Goal: Information Seeking & Learning: Learn about a topic

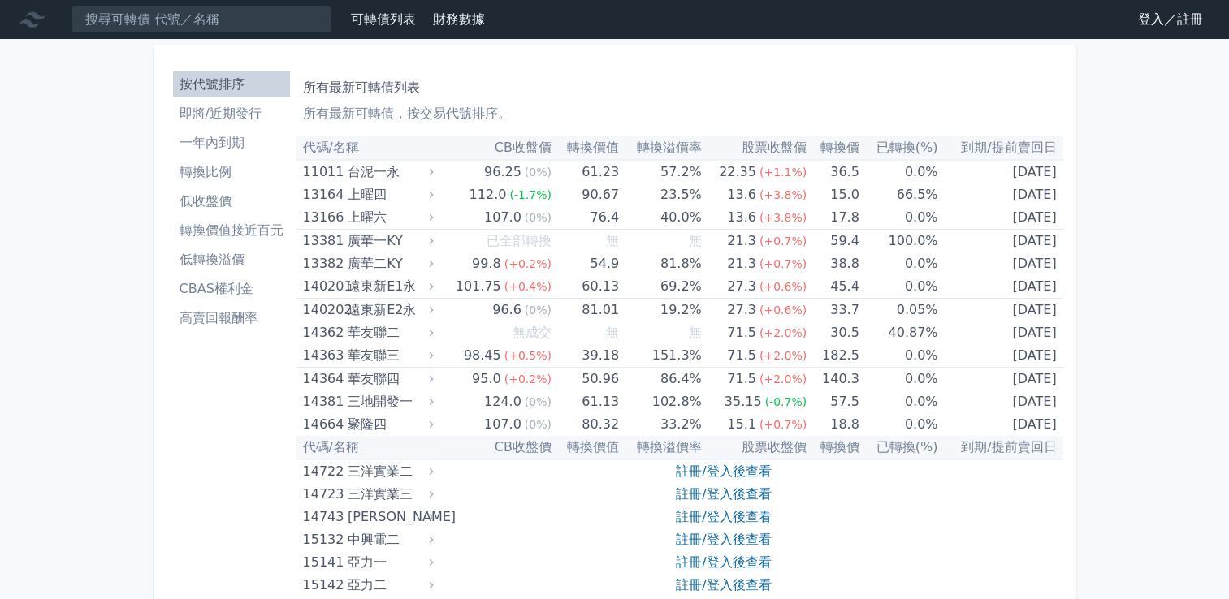
click at [1150, 19] on link "登入／註冊" at bounding box center [1170, 19] width 91 height 26
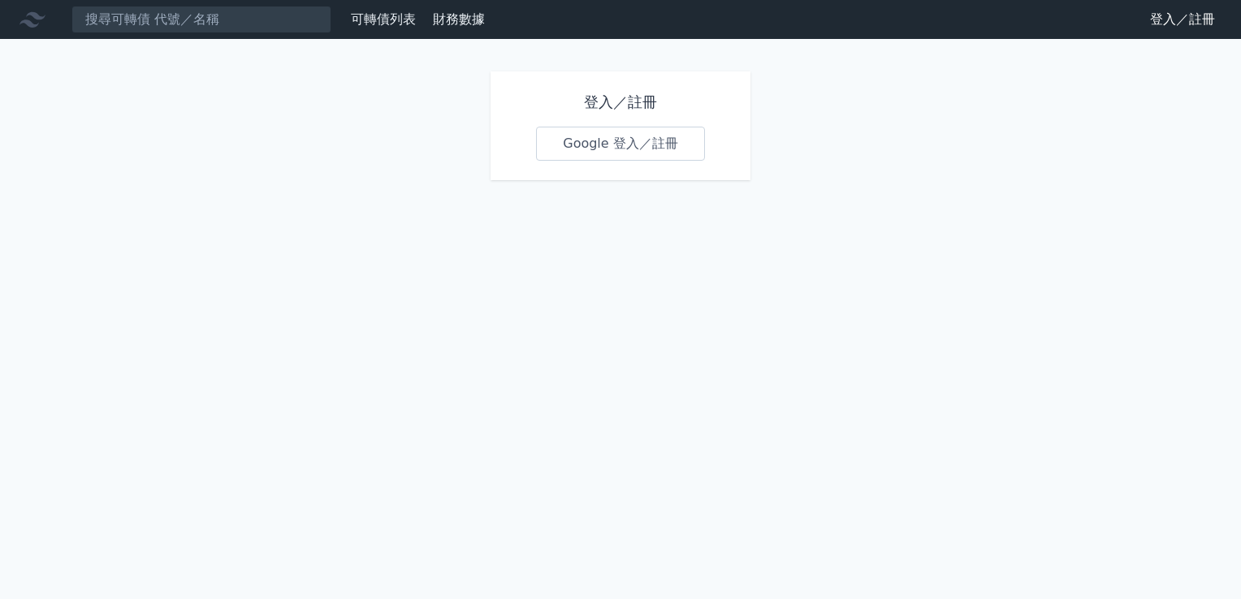
click at [595, 141] on link "Google 登入／註冊" at bounding box center [620, 144] width 169 height 34
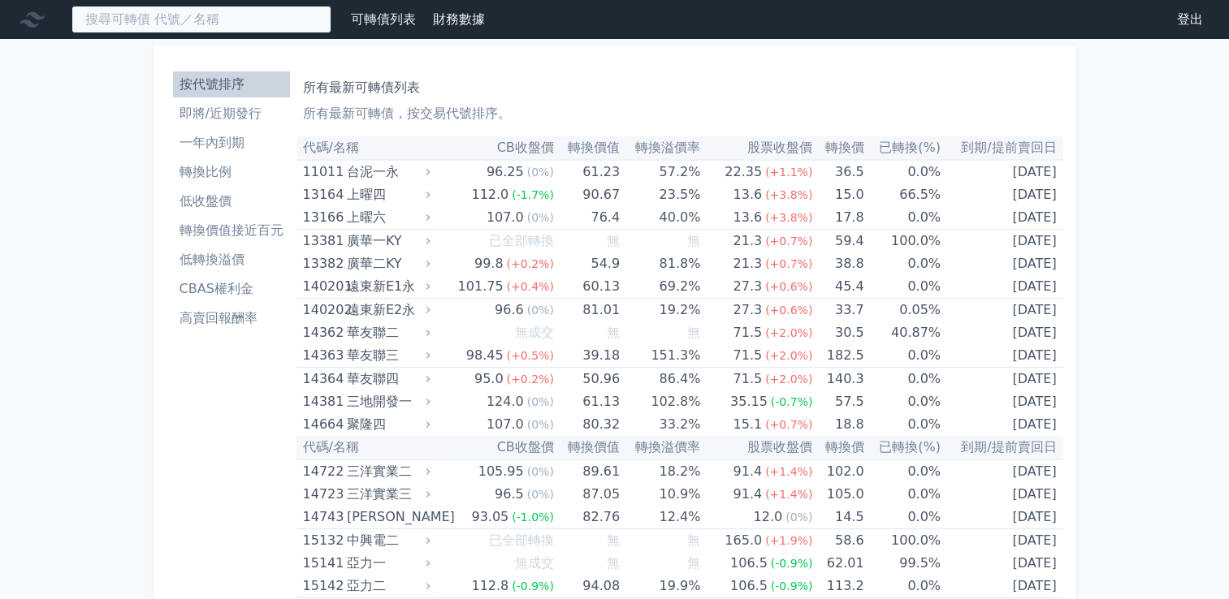
click at [201, 27] on input at bounding box center [201, 20] width 260 height 28
click at [254, 19] on input "8091" at bounding box center [201, 20] width 260 height 28
click at [205, 18] on input "8091" at bounding box center [201, 20] width 260 height 28
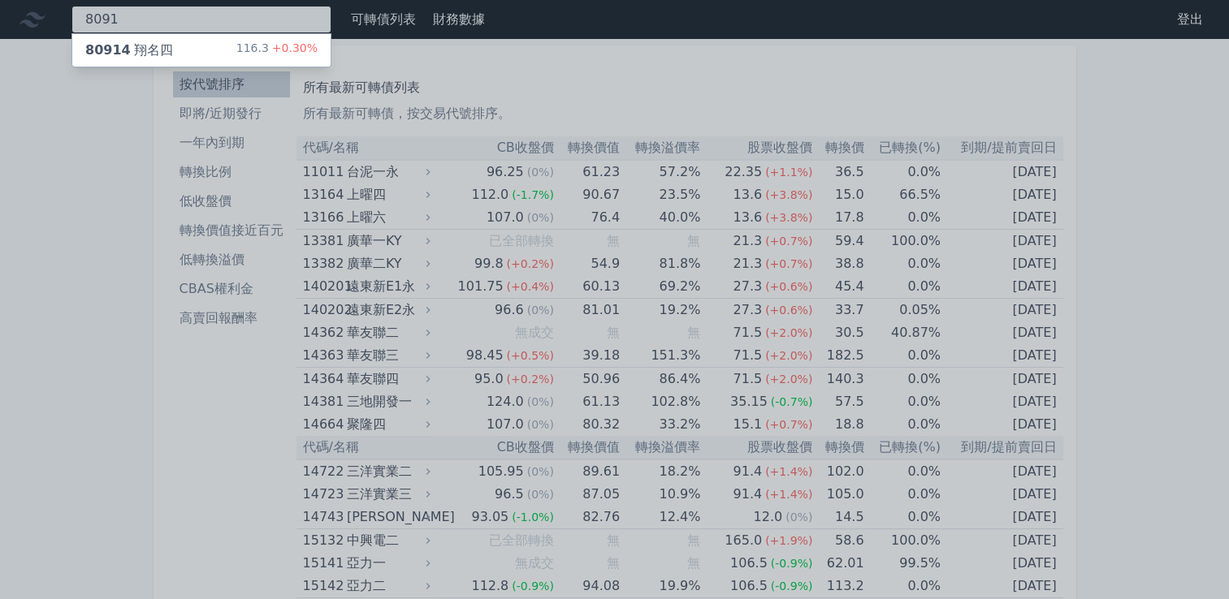
type input "8091"
click at [103, 47] on span "80914" at bounding box center [107, 49] width 45 height 15
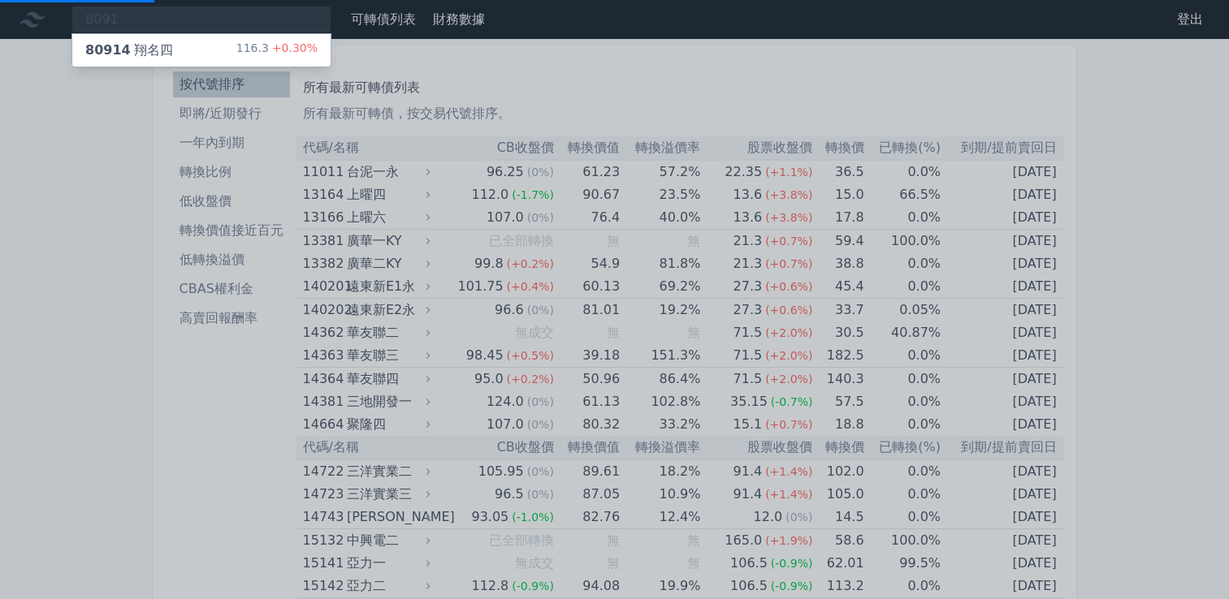
click at [218, 50] on div "80914 翔名四 116.3 +0.30%" at bounding box center [201, 50] width 258 height 32
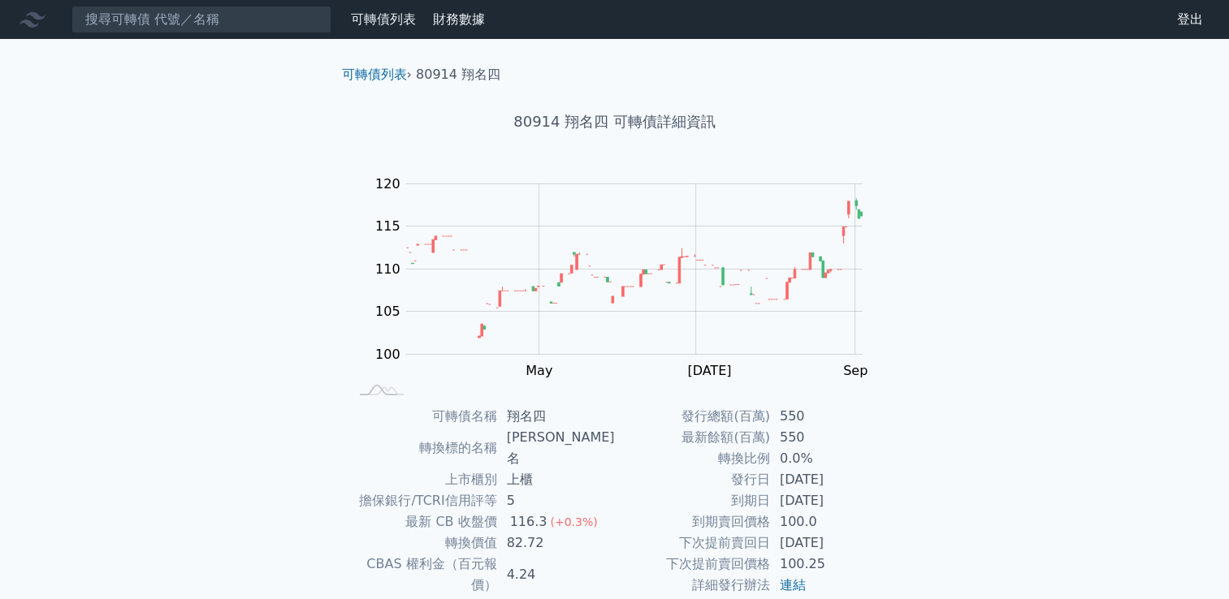
scroll to position [153, 0]
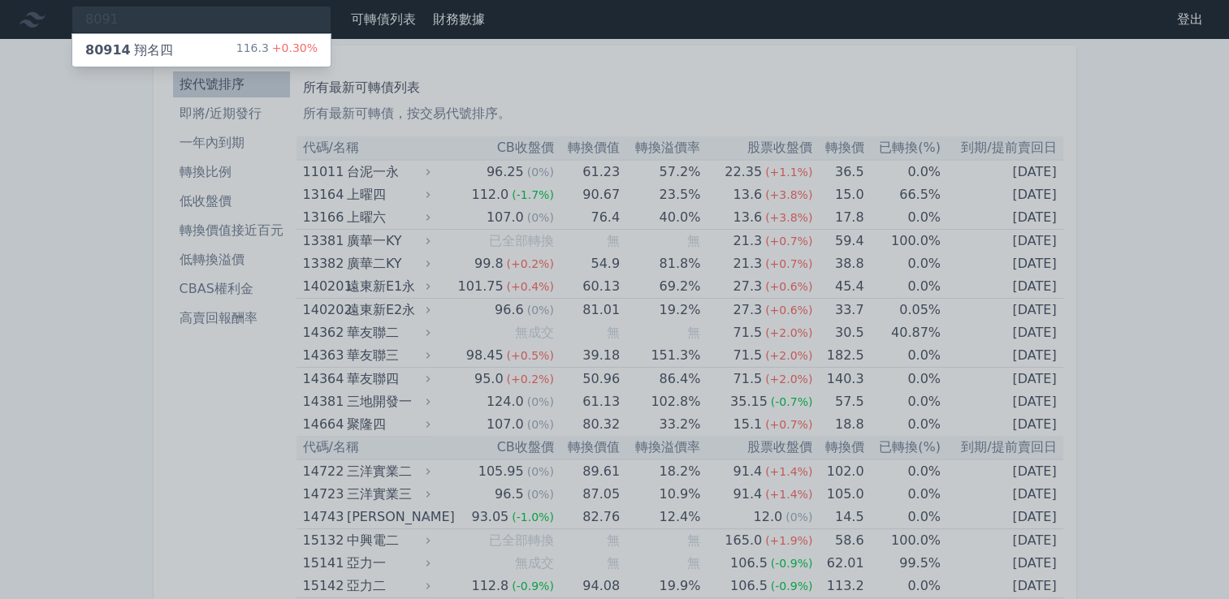
click at [555, 85] on div at bounding box center [614, 299] width 1229 height 599
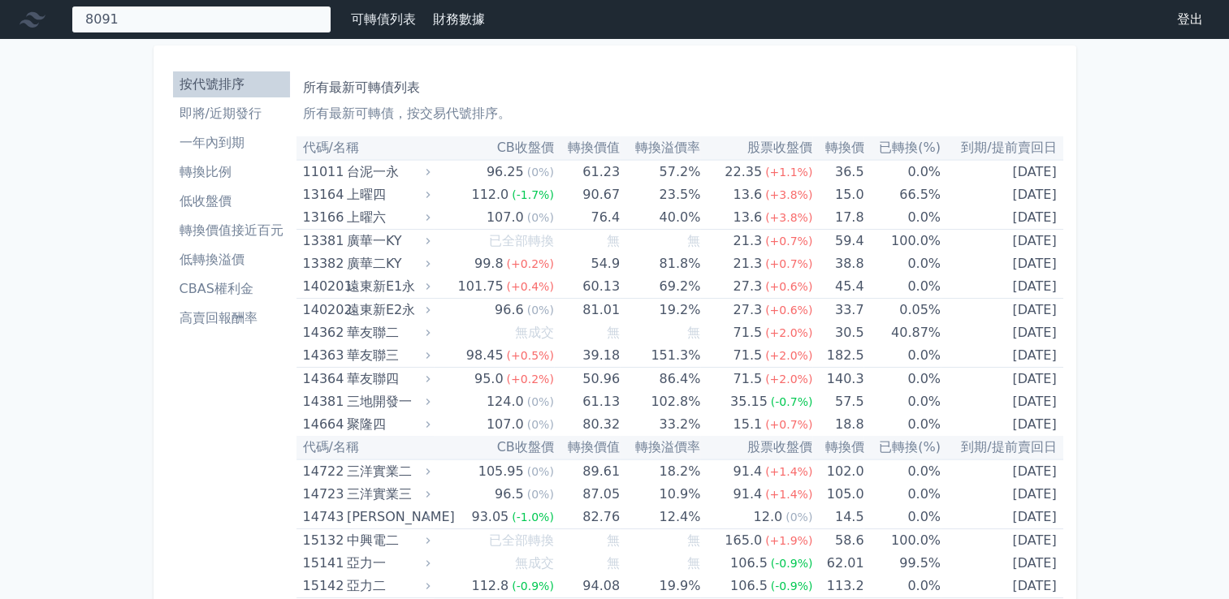
click at [162, 19] on div "8091 80914 翔名四 116.3 +0.30%" at bounding box center [201, 20] width 260 height 28
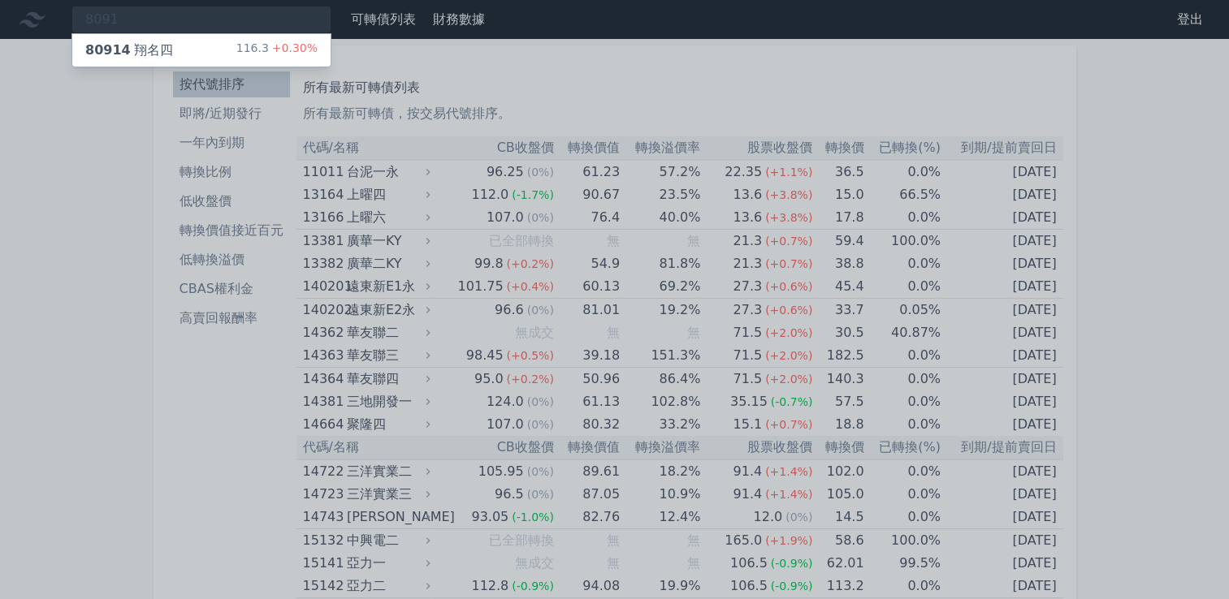
click at [123, 18] on div at bounding box center [614, 299] width 1229 height 599
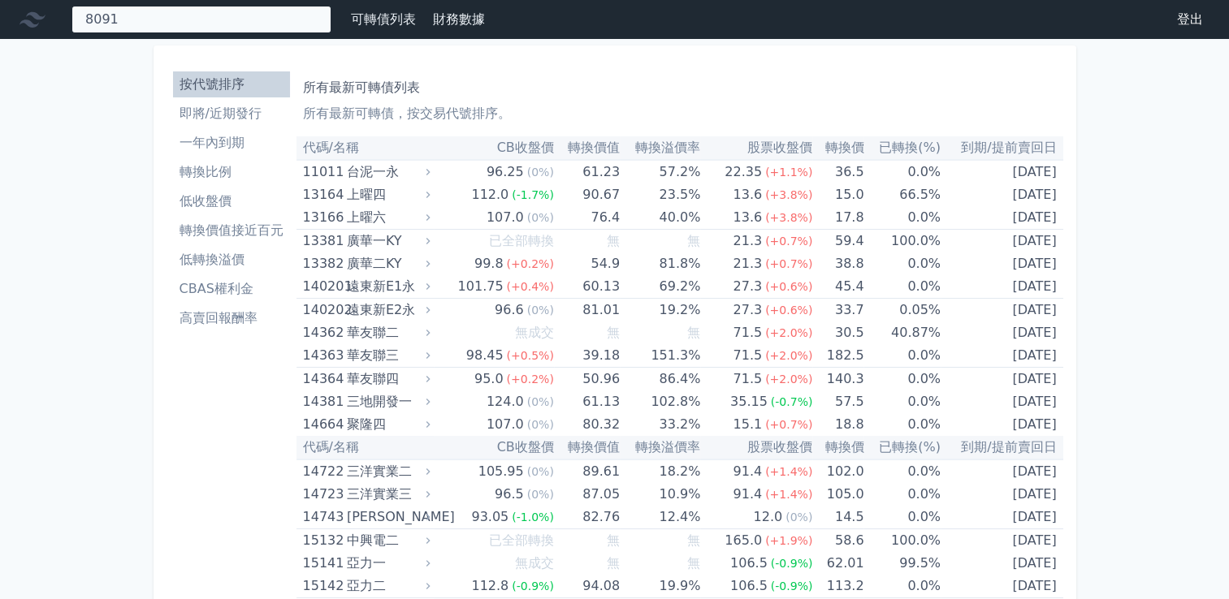
click at [186, 15] on div "8091 80914 翔名四 116.3 +0.30%" at bounding box center [201, 20] width 260 height 28
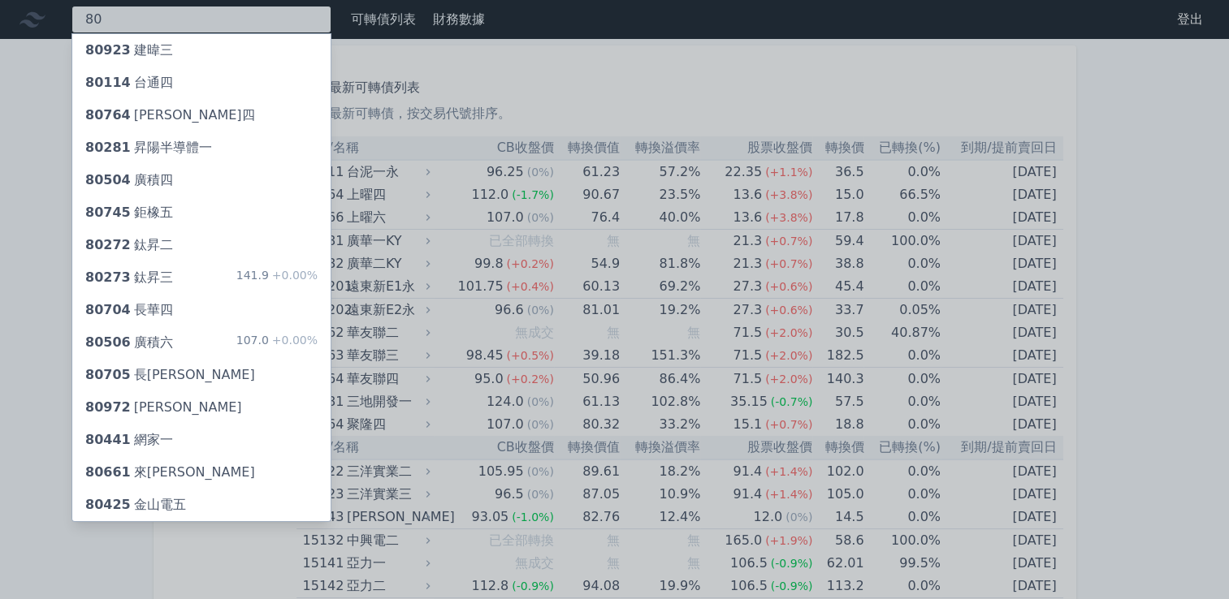
type input "8"
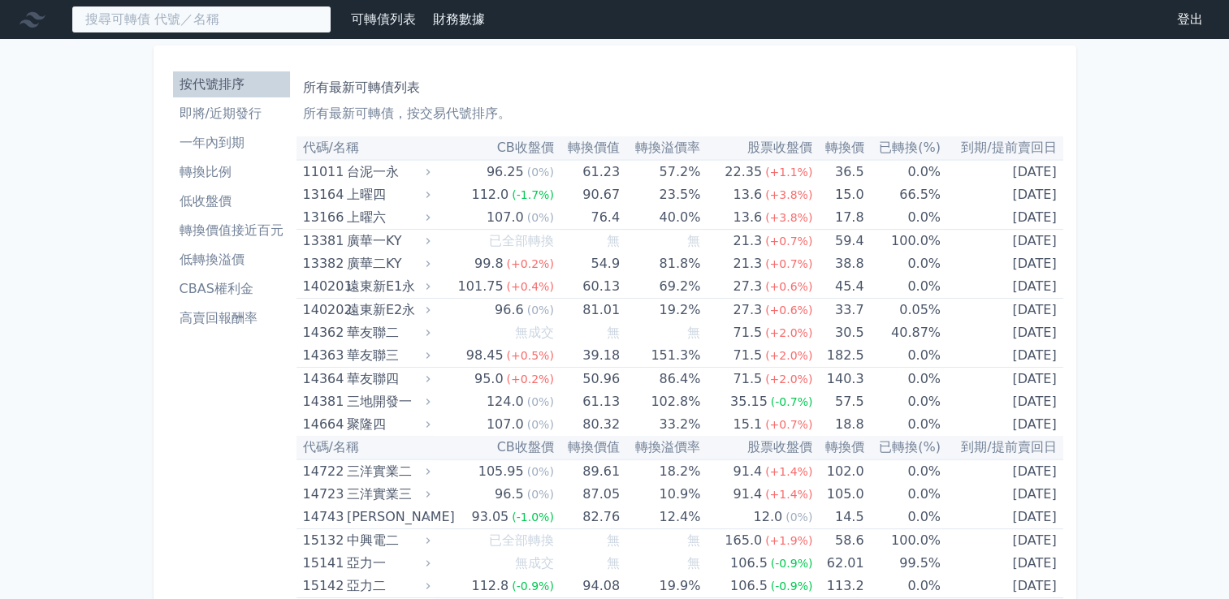
click at [210, 14] on input at bounding box center [201, 20] width 260 height 28
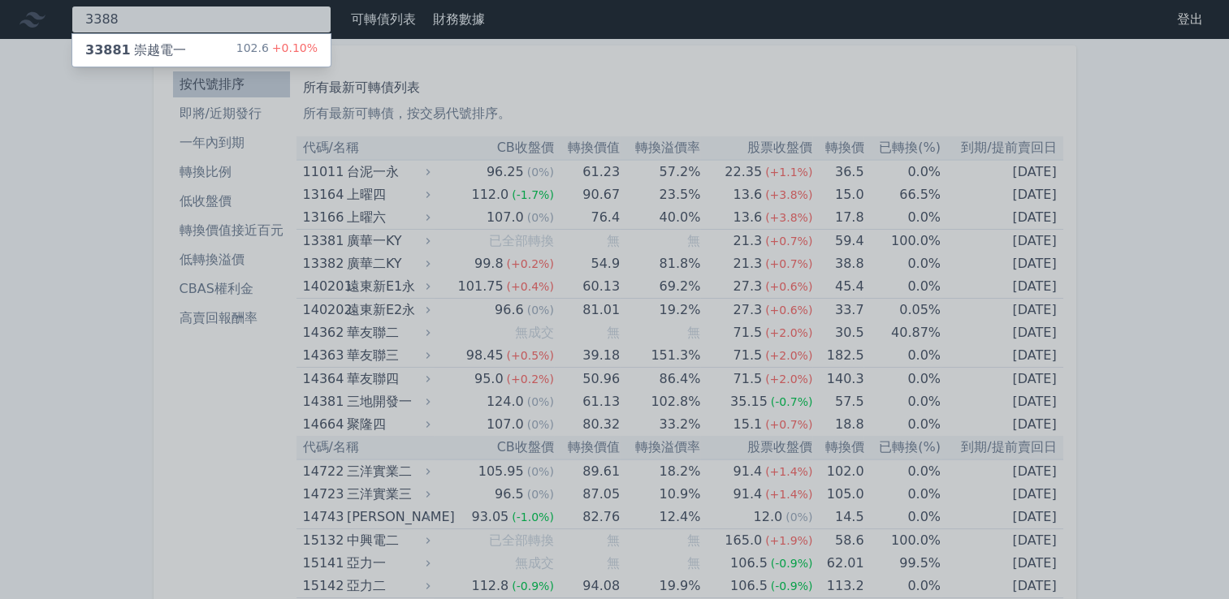
type input "3388"
click at [145, 42] on div "33881 崇越電一" at bounding box center [135, 50] width 101 height 19
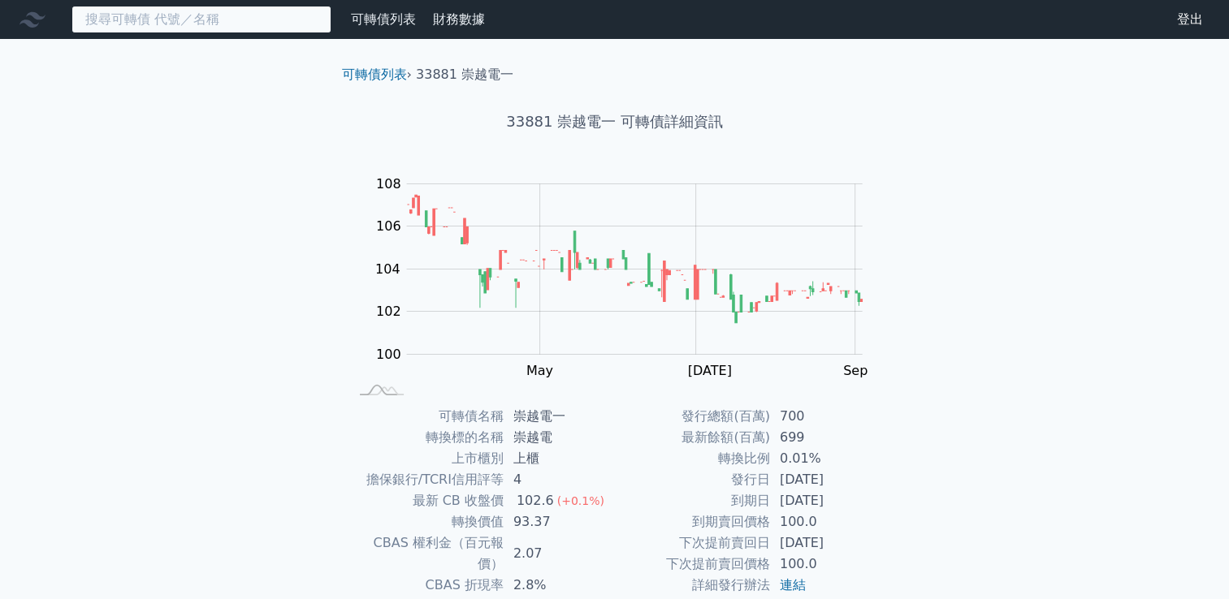
click at [233, 18] on input at bounding box center [201, 20] width 260 height 28
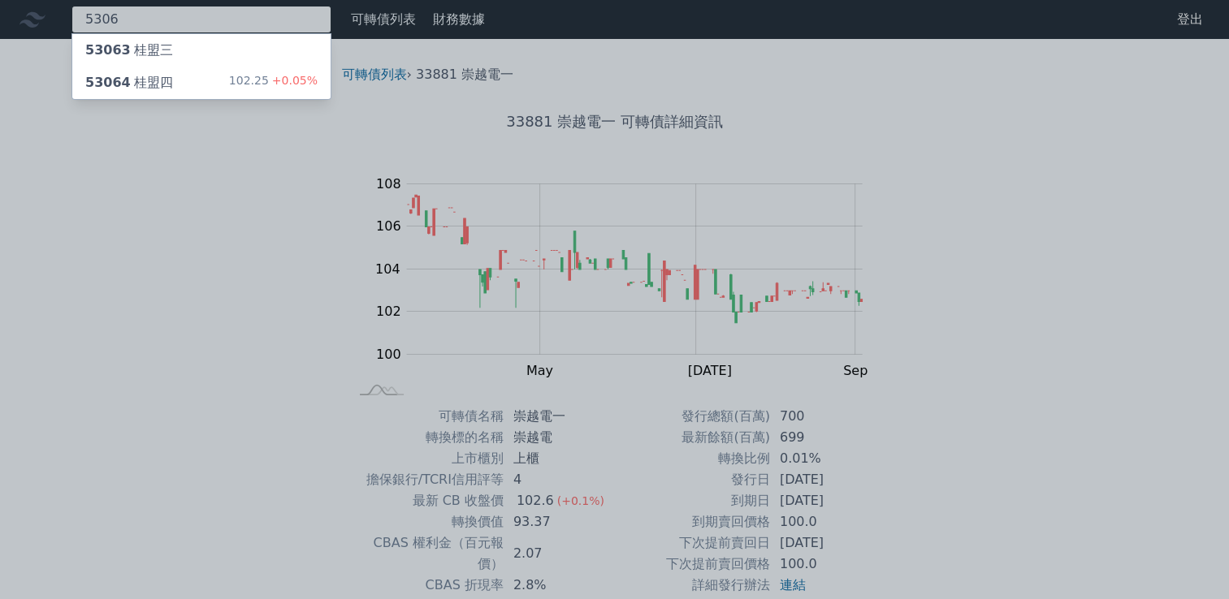
type input "5306"
click at [155, 49] on div "53063 桂盟三" at bounding box center [129, 50] width 88 height 19
click at [140, 83] on div "53064 桂盟四" at bounding box center [129, 82] width 88 height 19
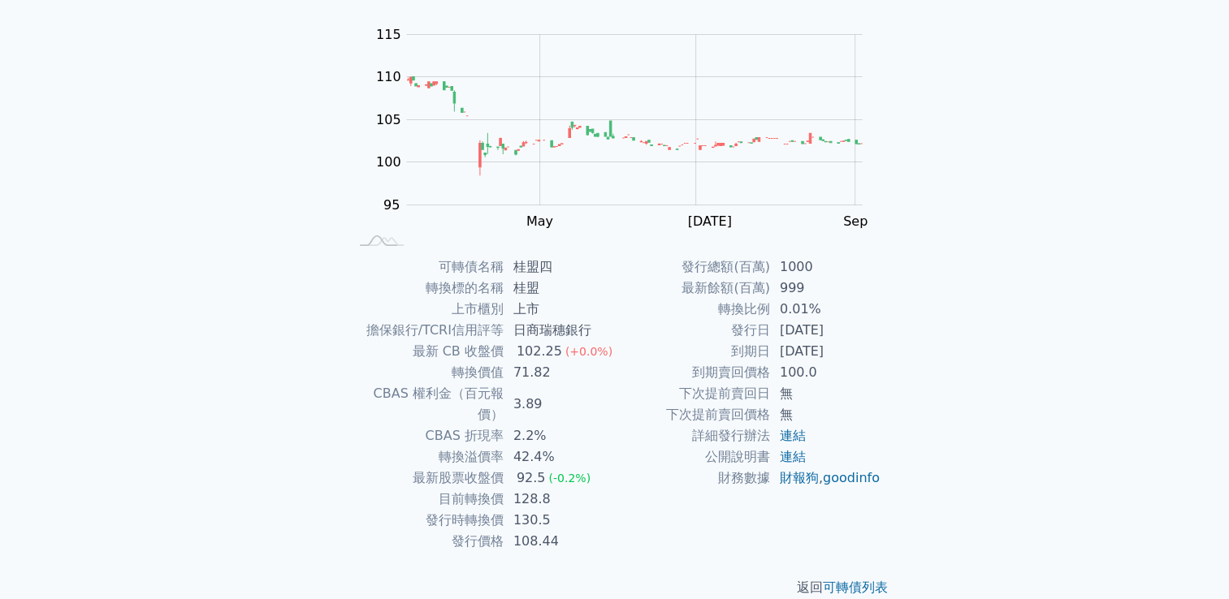
scroll to position [153, 0]
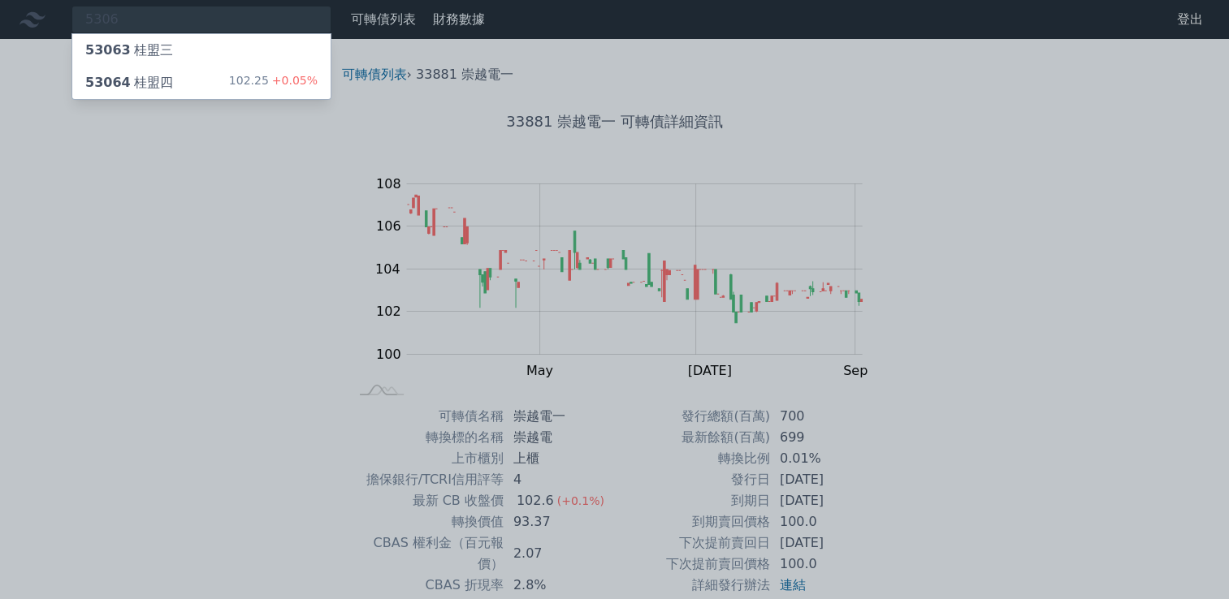
click at [135, 54] on div "53063 桂盟三" at bounding box center [129, 50] width 88 height 19
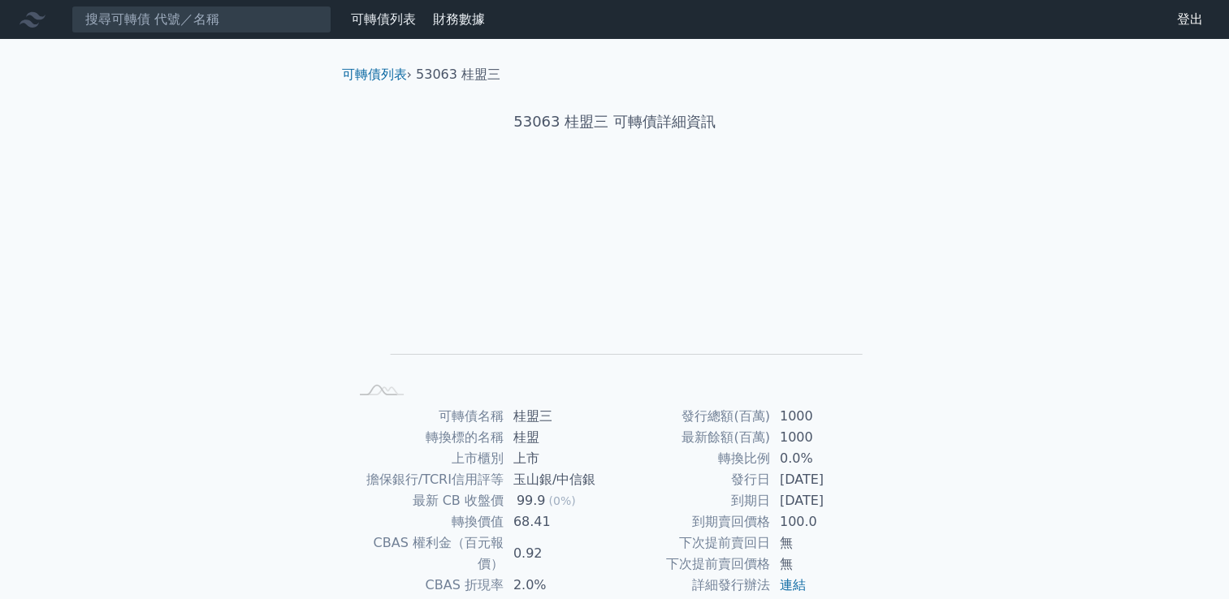
scroll to position [81, 0]
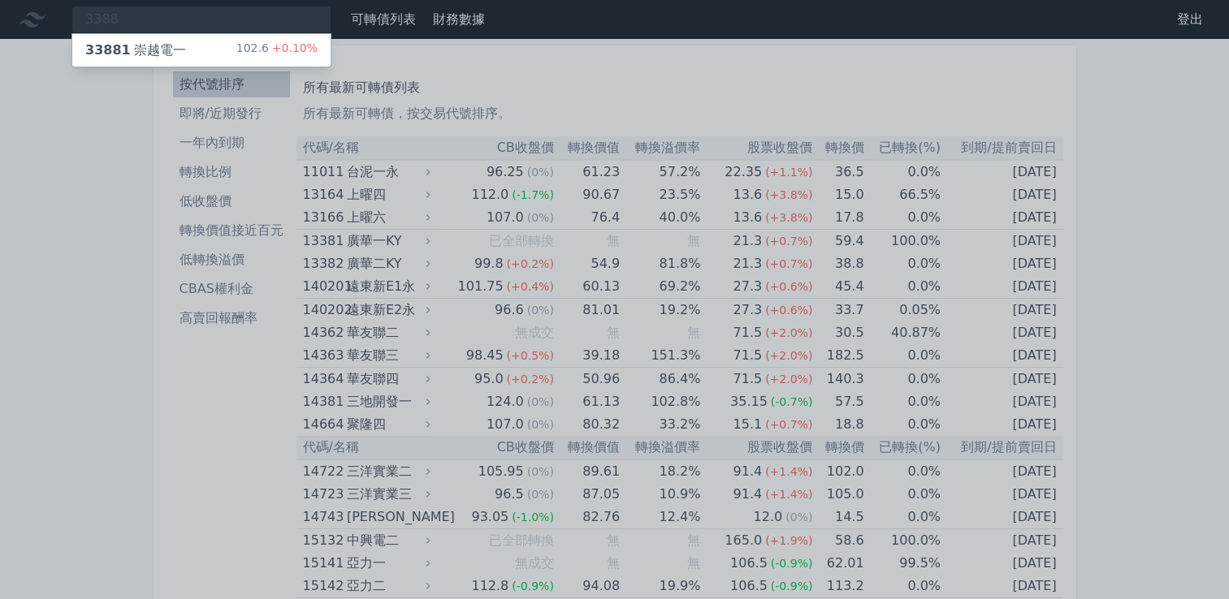
click at [568, 376] on div at bounding box center [614, 299] width 1229 height 599
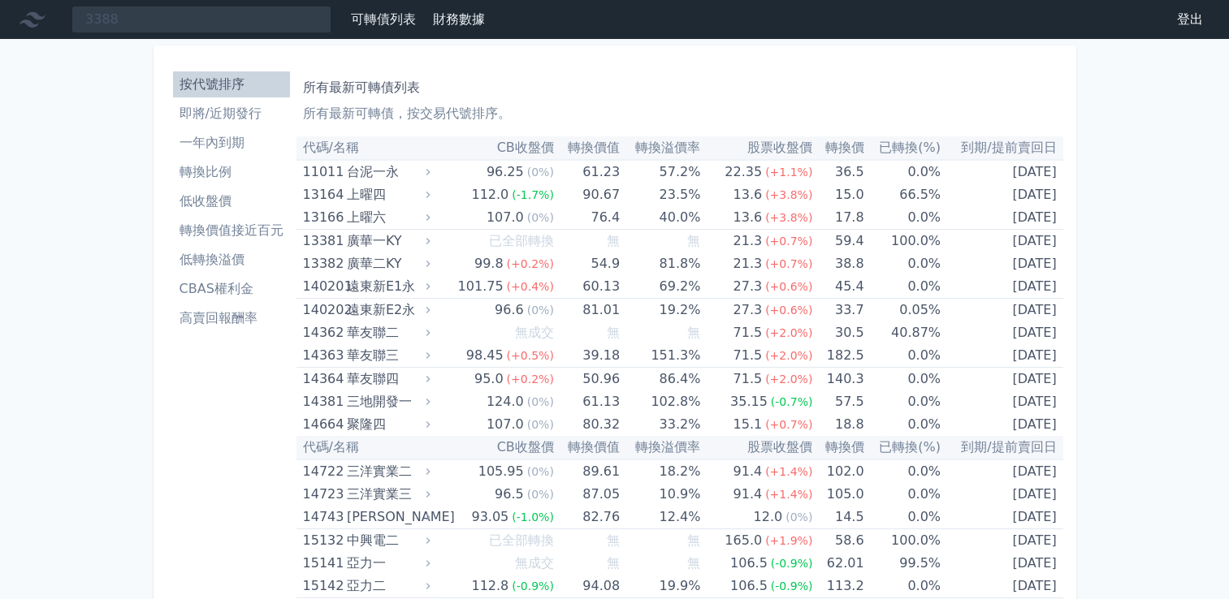
click at [233, 111] on li "即將/近期發行" at bounding box center [231, 113] width 117 height 19
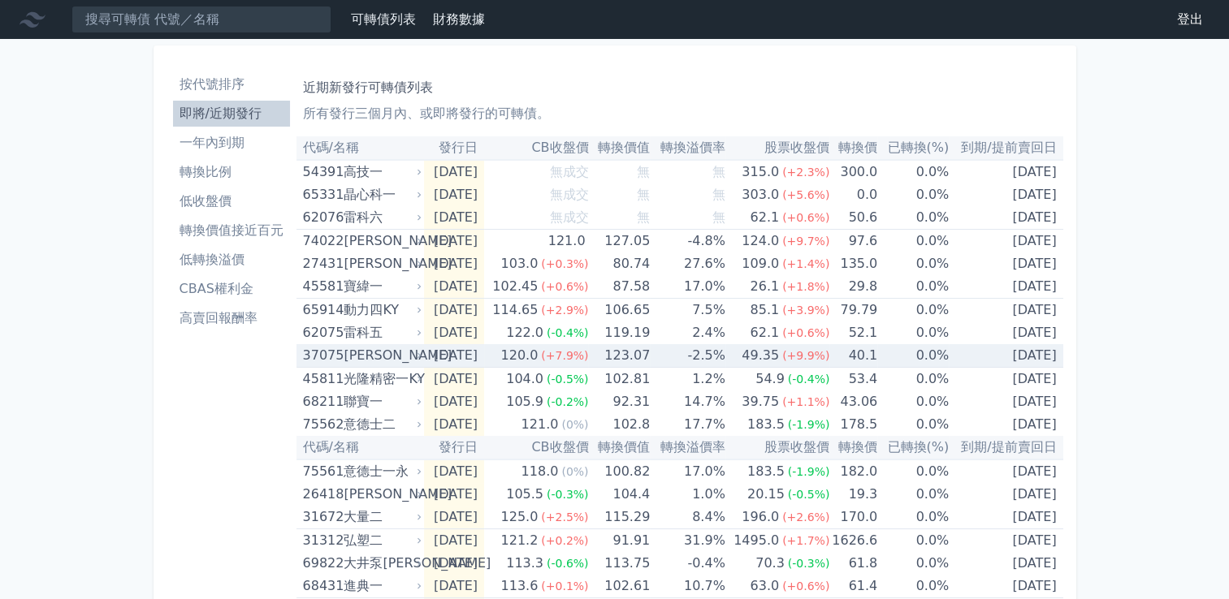
click at [573, 351] on span "(+7.9%)" at bounding box center [564, 355] width 47 height 13
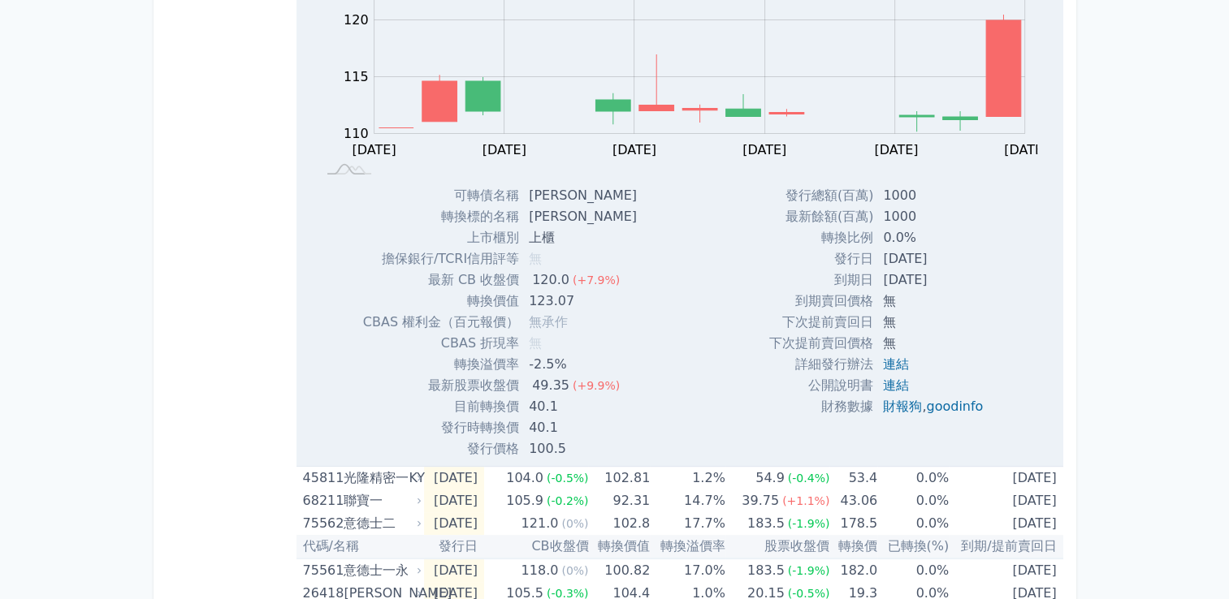
scroll to position [406, 0]
